Goal: Information Seeking & Learning: Learn about a topic

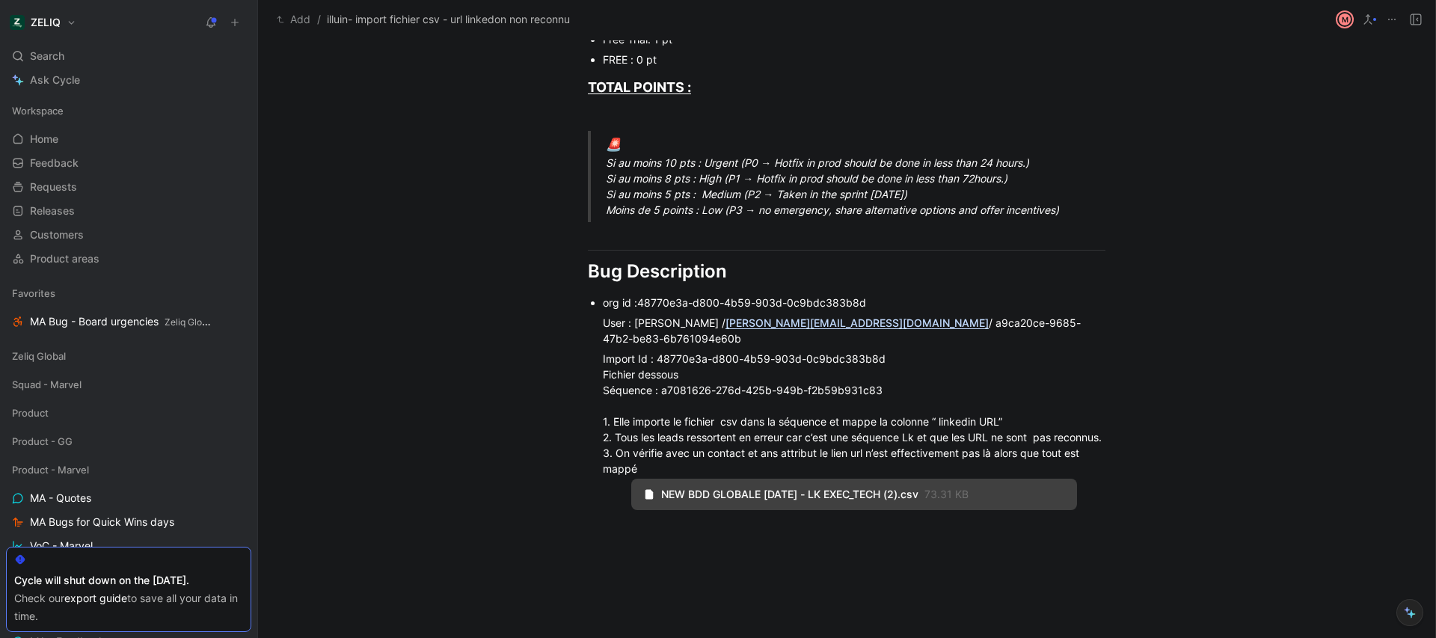
scroll to position [897, 0]
click at [969, 494] on span "73.31 KB" at bounding box center [946, 493] width 44 height 13
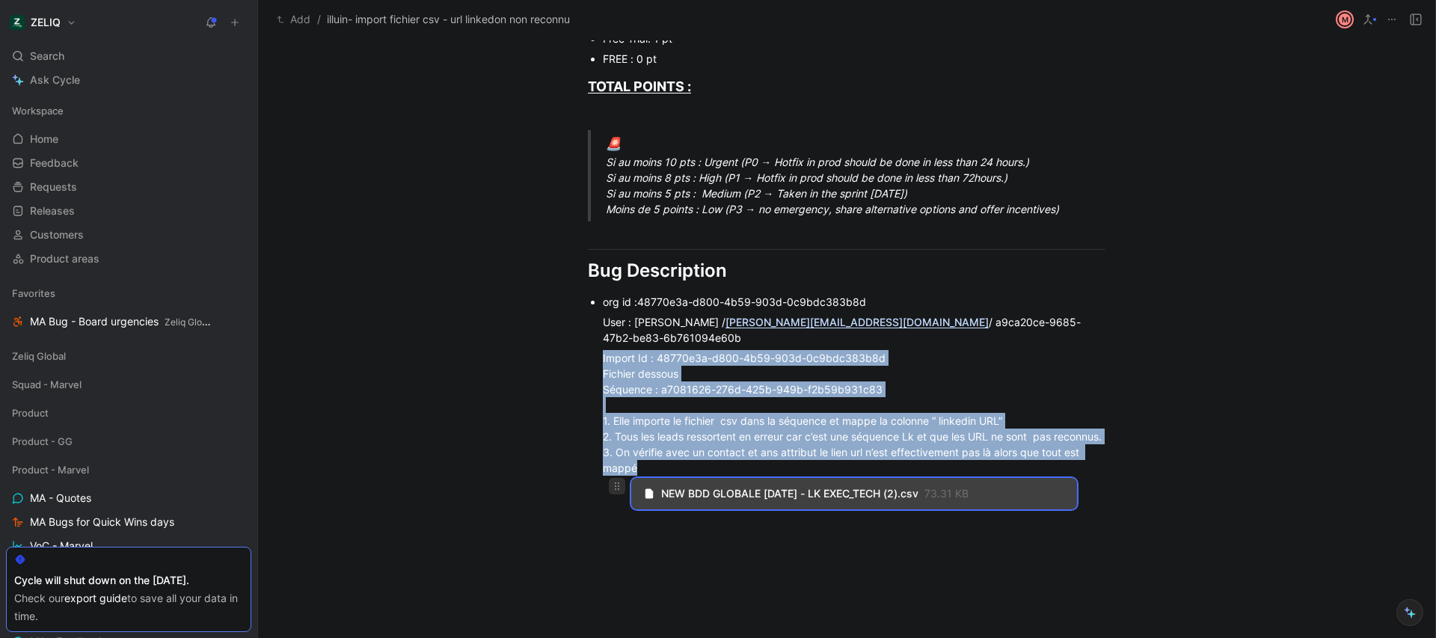
click at [615, 488] on use at bounding box center [617, 485] width 4 height 7
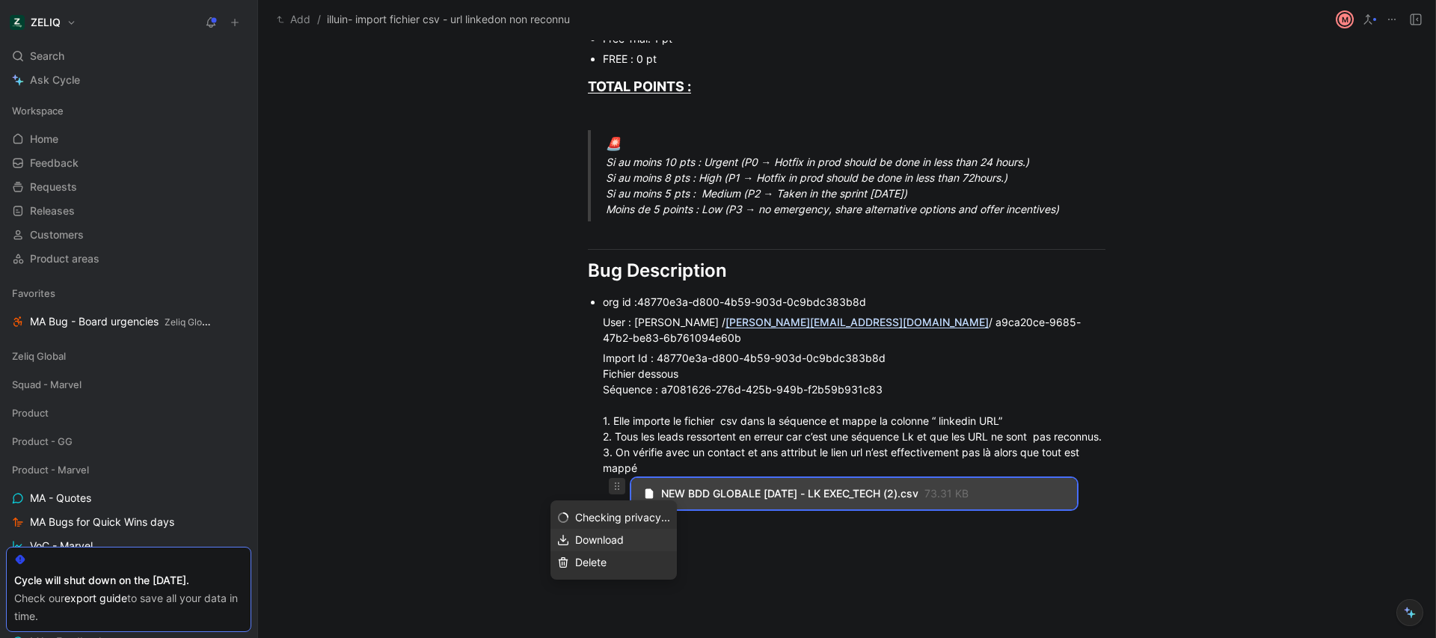
click at [624, 541] on span "Download" at bounding box center [599, 539] width 49 height 13
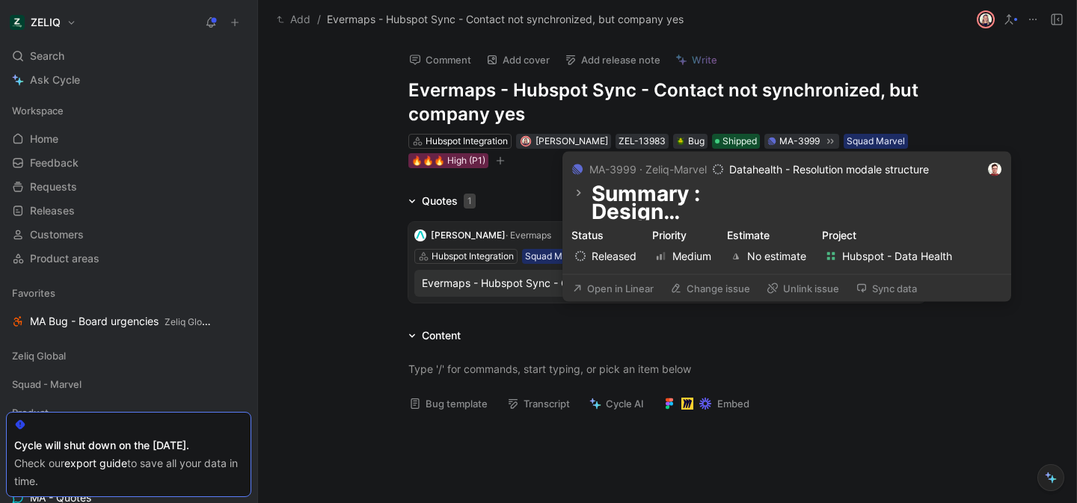
click at [623, 291] on button "Open in Linear" at bounding box center [612, 288] width 95 height 21
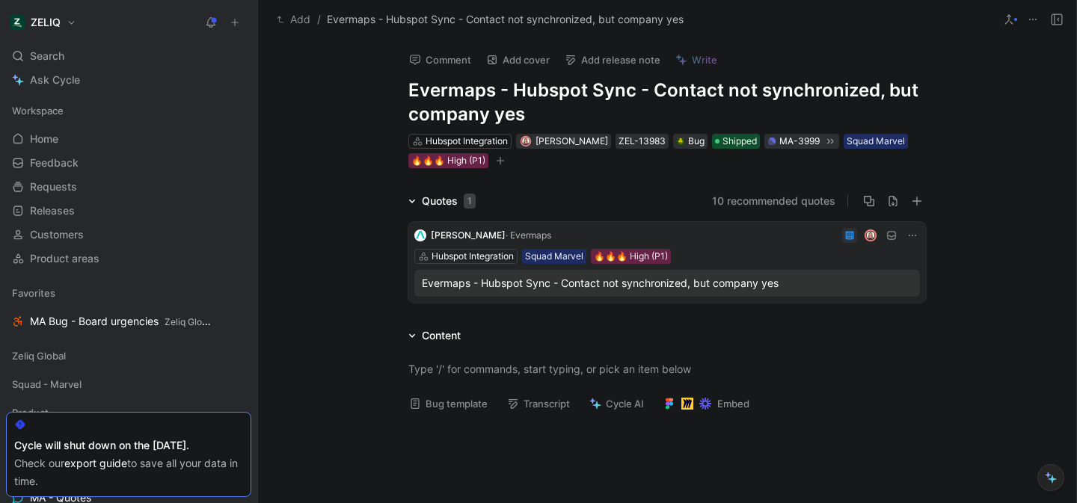
click at [1058, 16] on icon at bounding box center [1057, 19] width 12 height 12
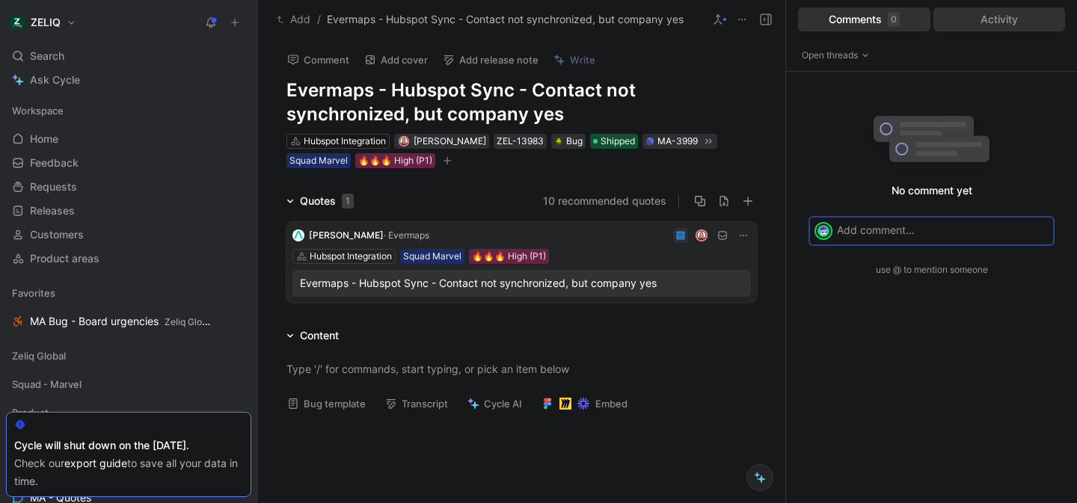
click at [1023, 17] on div "Activity" at bounding box center [999, 19] width 132 height 24
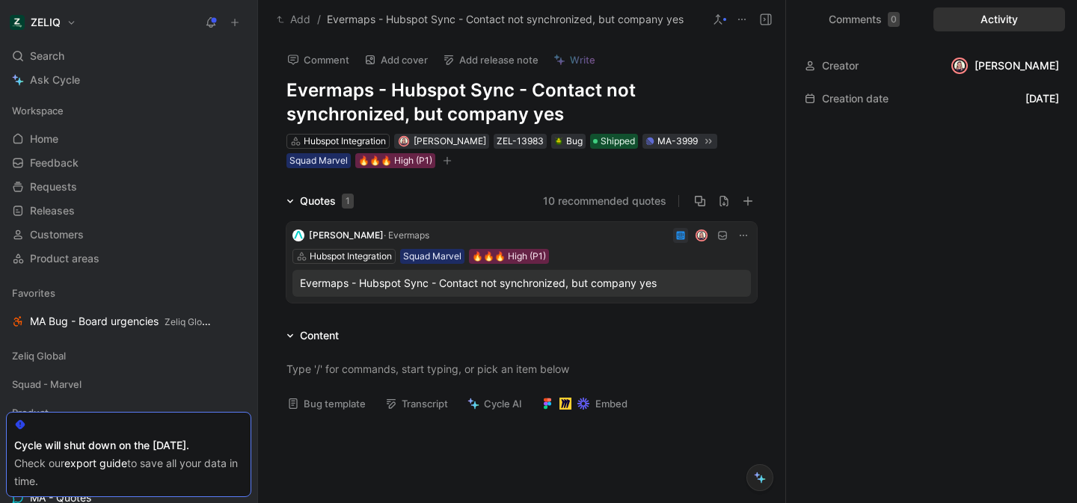
click at [559, 277] on div "Evermaps - Hubspot Sync - Contact not synchronized, but company yes" at bounding box center [521, 283] width 443 height 18
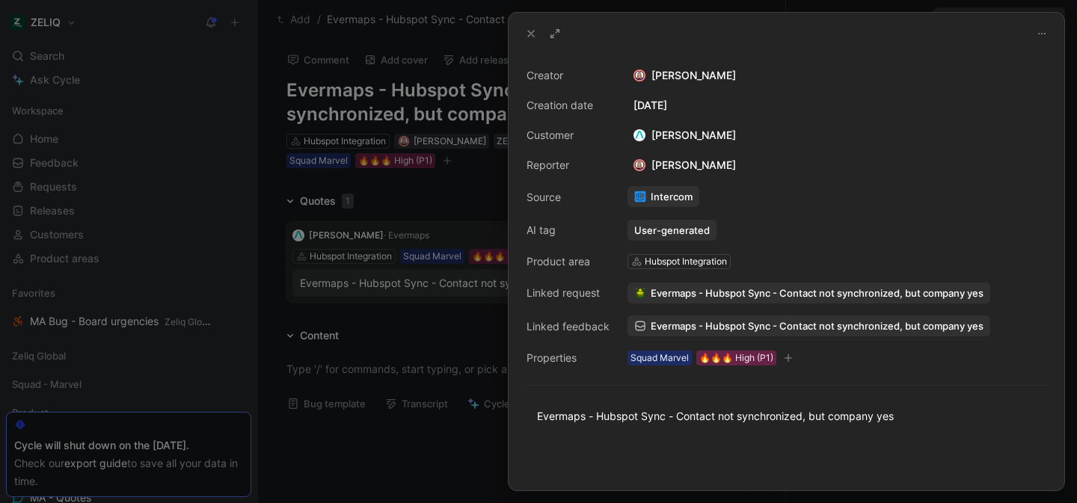
click at [426, 336] on div at bounding box center [538, 251] width 1077 height 503
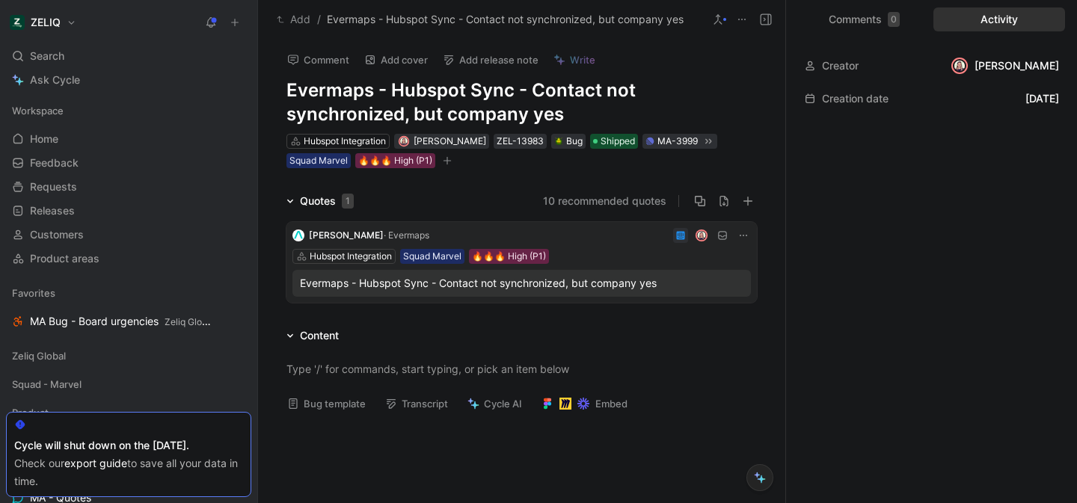
click at [445, 286] on div "Evermaps - Hubspot Sync - Contact not synchronized, but company yes" at bounding box center [521, 283] width 443 height 18
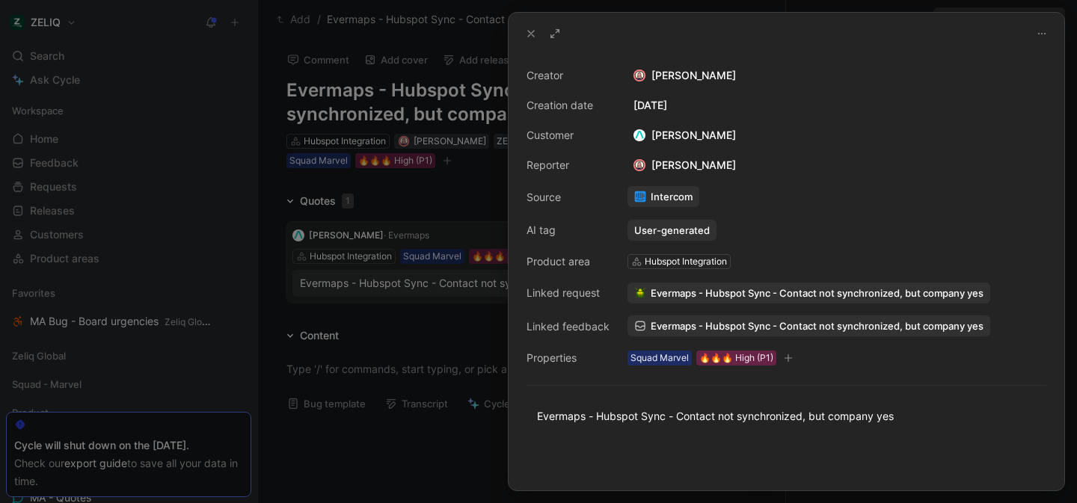
click at [686, 319] on span "Evermaps - Hubspot Sync - Contact not synchronized, but company yes" at bounding box center [817, 325] width 333 height 13
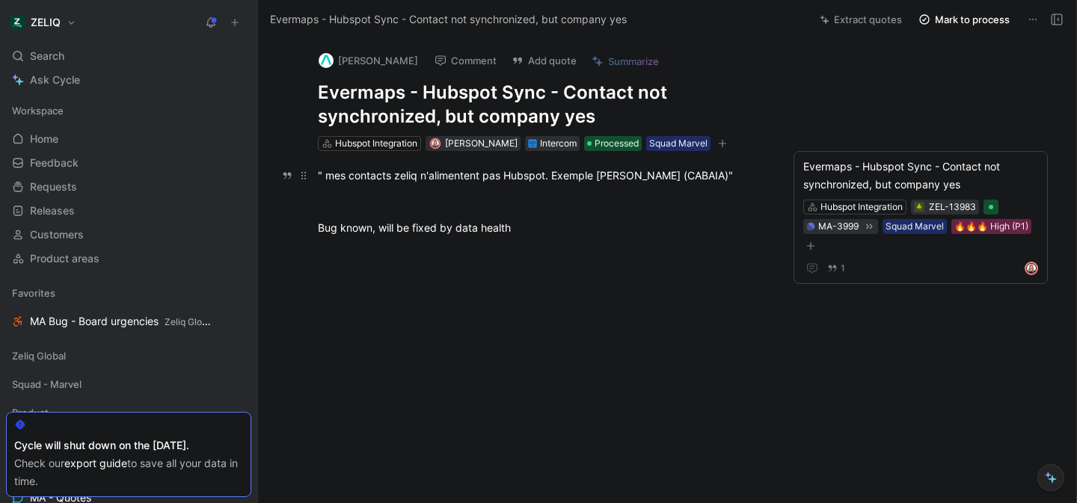
click at [335, 176] on div "" mes contacts zeliq n'alimentent pas Hubspot. Exemple Marie Tramier (CABAIA)"" at bounding box center [541, 176] width 447 height 16
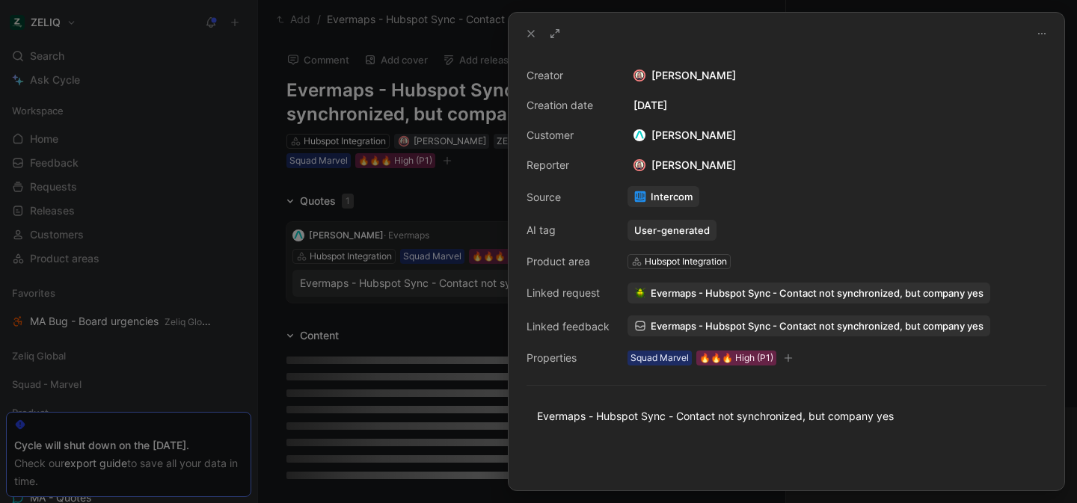
click at [441, 367] on div at bounding box center [538, 251] width 1077 height 503
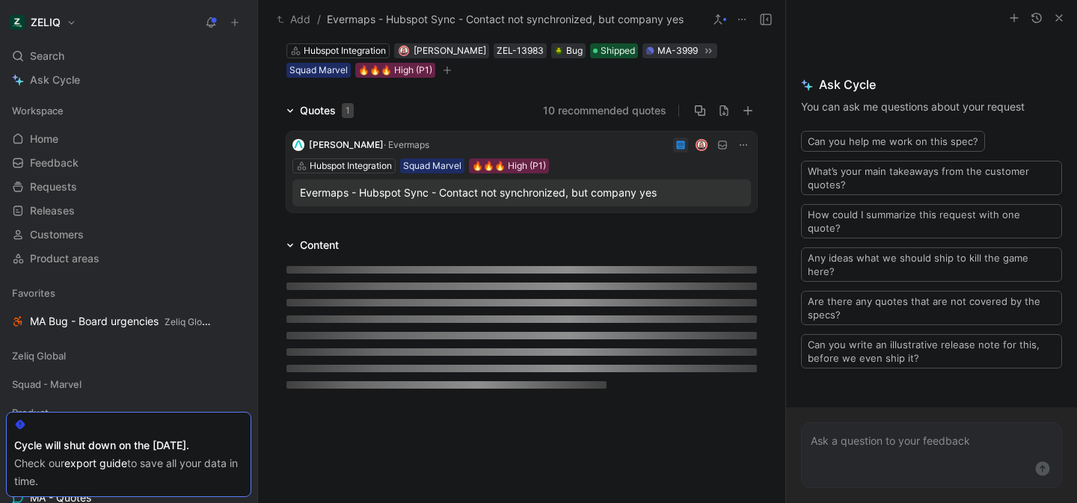
scroll to position [131, 0]
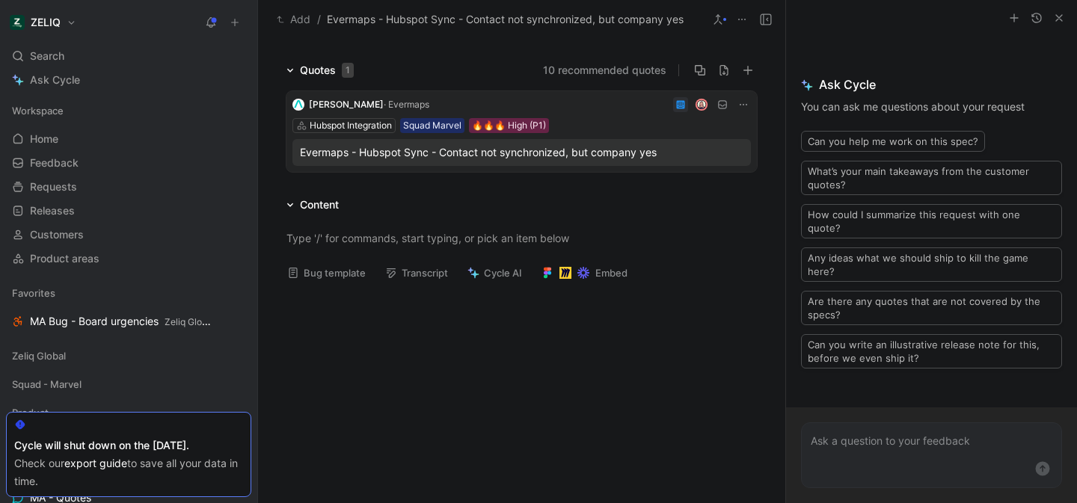
click at [438, 158] on div "Evermaps - Hubspot Sync - Contact not synchronized, but company yes" at bounding box center [521, 153] width 443 height 18
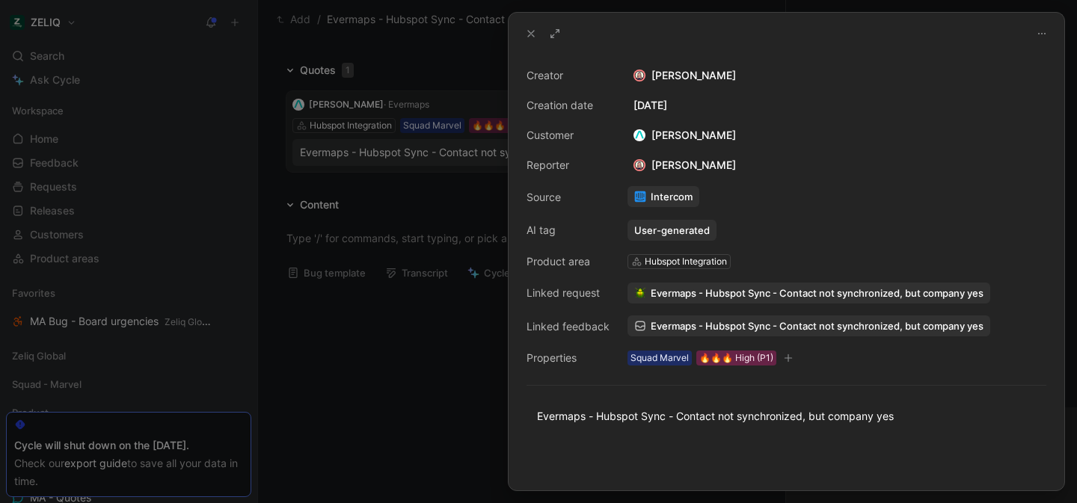
click at [749, 321] on span "Evermaps - Hubspot Sync - Contact not synchronized, but company yes" at bounding box center [817, 325] width 333 height 13
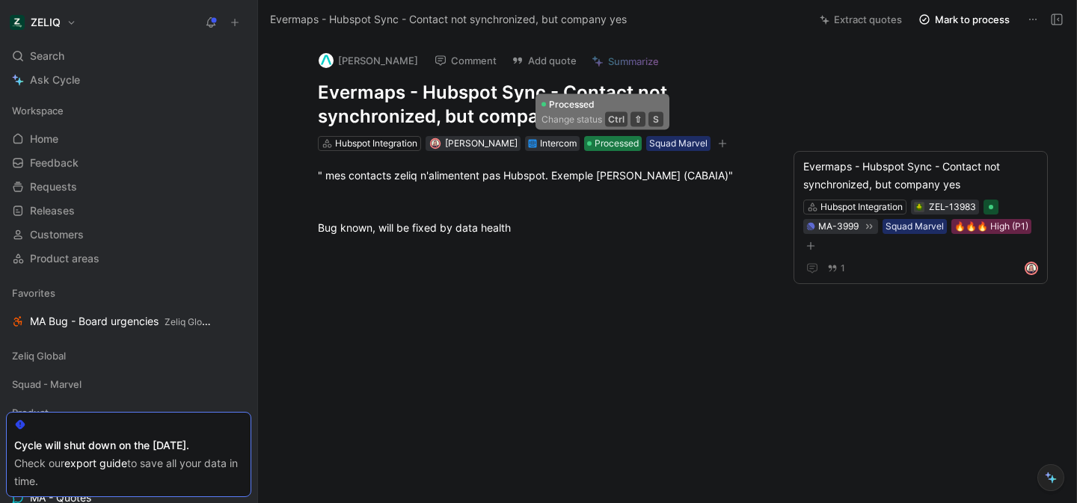
click at [601, 144] on span "Processed" at bounding box center [617, 143] width 44 height 15
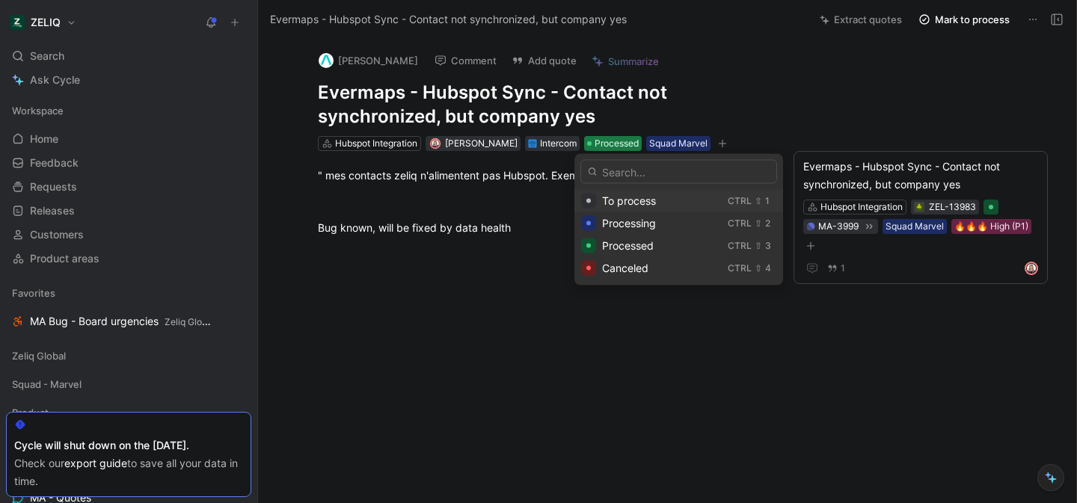
click at [657, 203] on div "To process" at bounding box center [662, 201] width 120 height 18
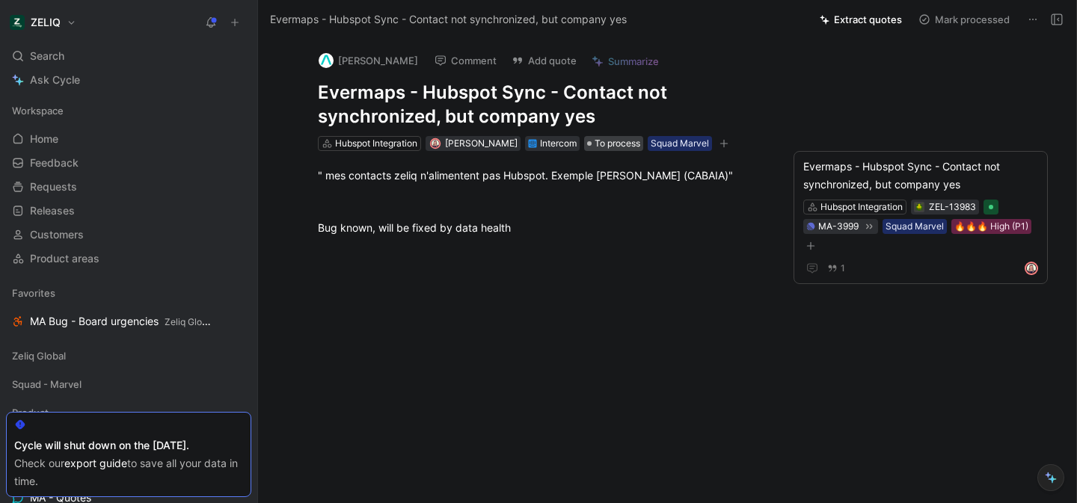
click at [607, 148] on span "To process" at bounding box center [618, 143] width 46 height 15
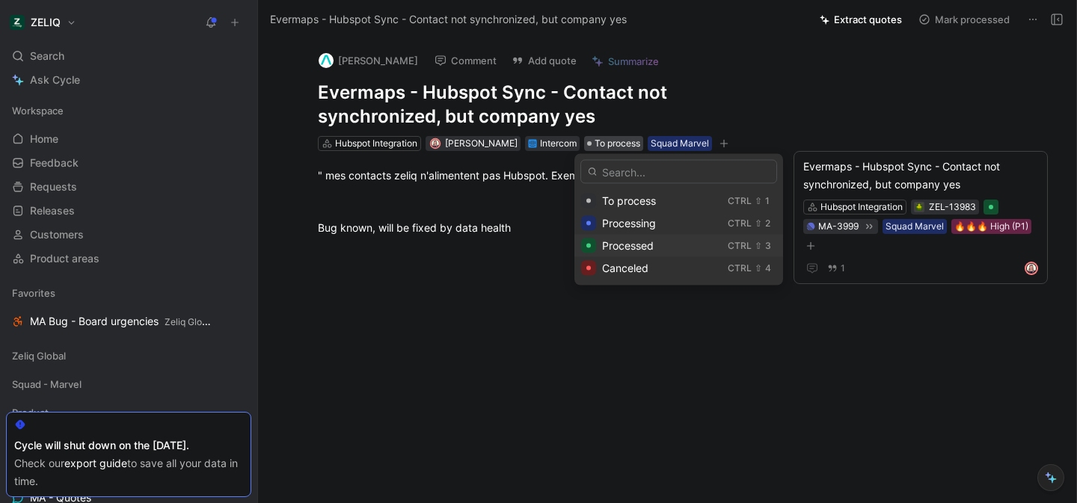
click at [654, 251] on div "Processed" at bounding box center [662, 246] width 120 height 18
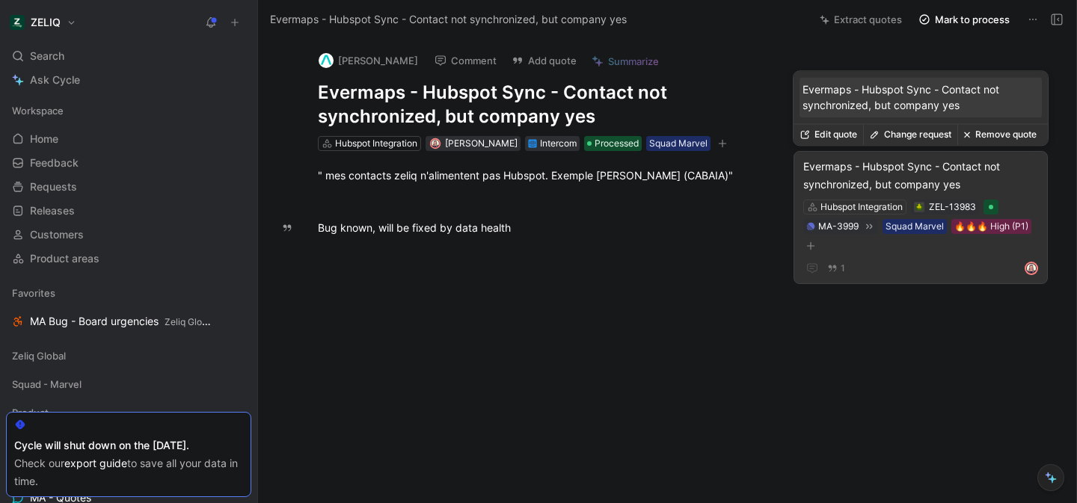
click at [881, 185] on div "Evermaps - Hubspot Sync - Contact not synchronized, but company yes" at bounding box center [920, 176] width 235 height 36
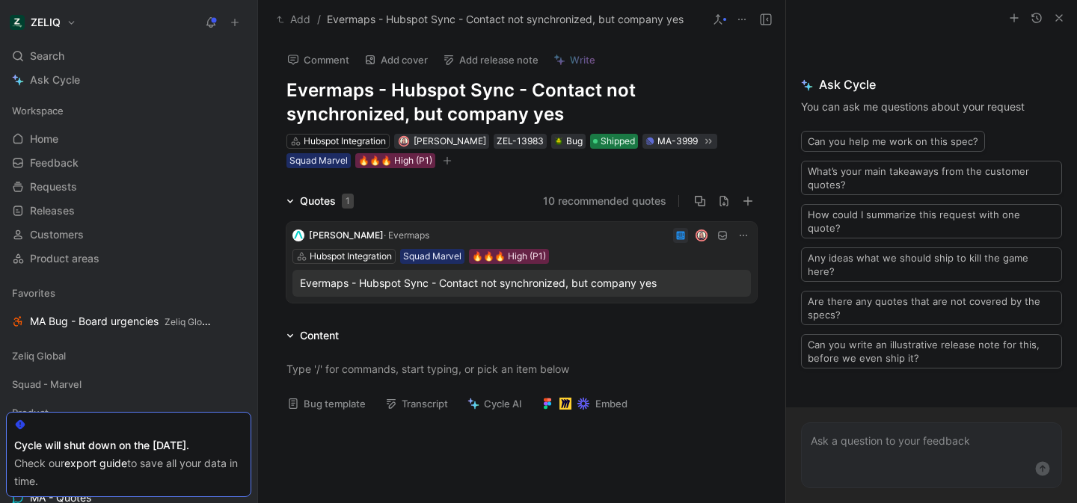
click at [601, 143] on span "Shipped" at bounding box center [618, 141] width 34 height 15
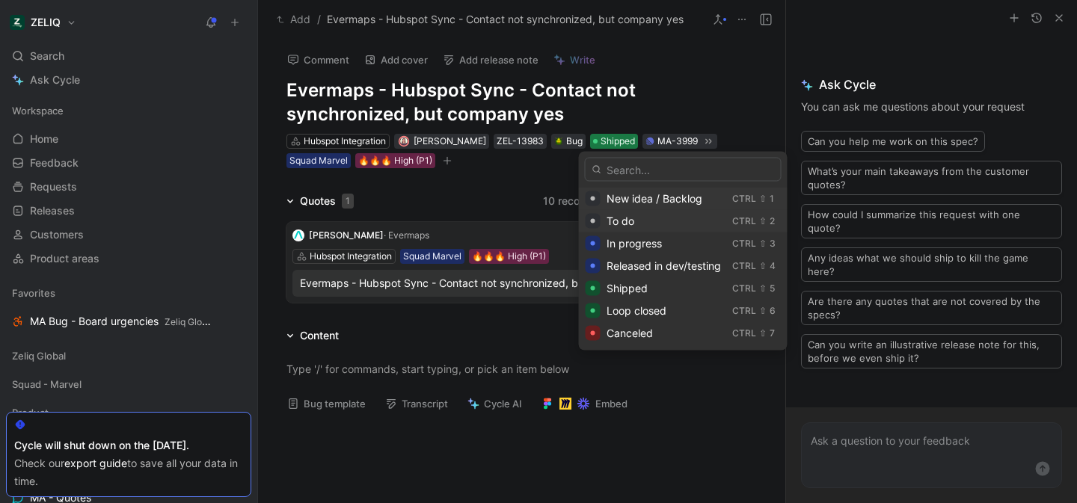
click at [651, 223] on div "To do" at bounding box center [667, 221] width 120 height 18
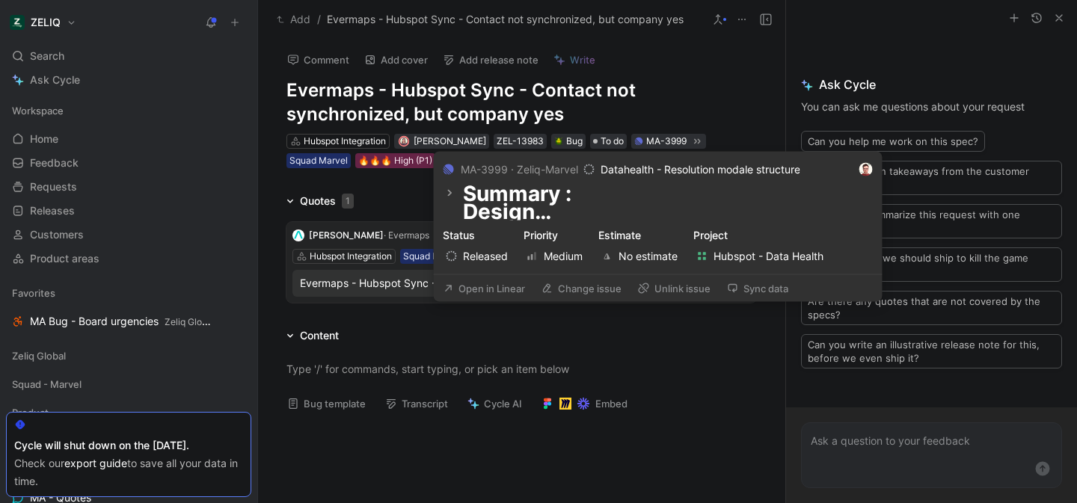
click at [679, 294] on button "Unlink issue" at bounding box center [674, 288] width 86 height 21
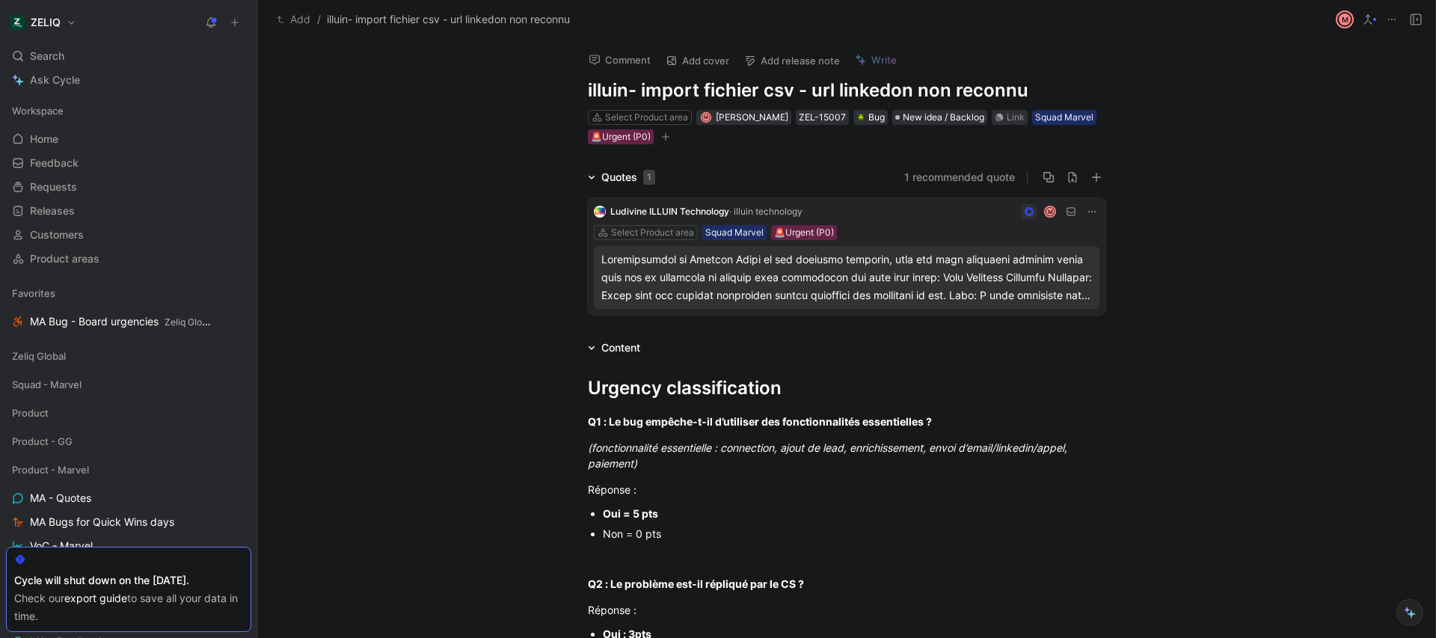
scroll to position [897, 0]
